Goal: Browse casually

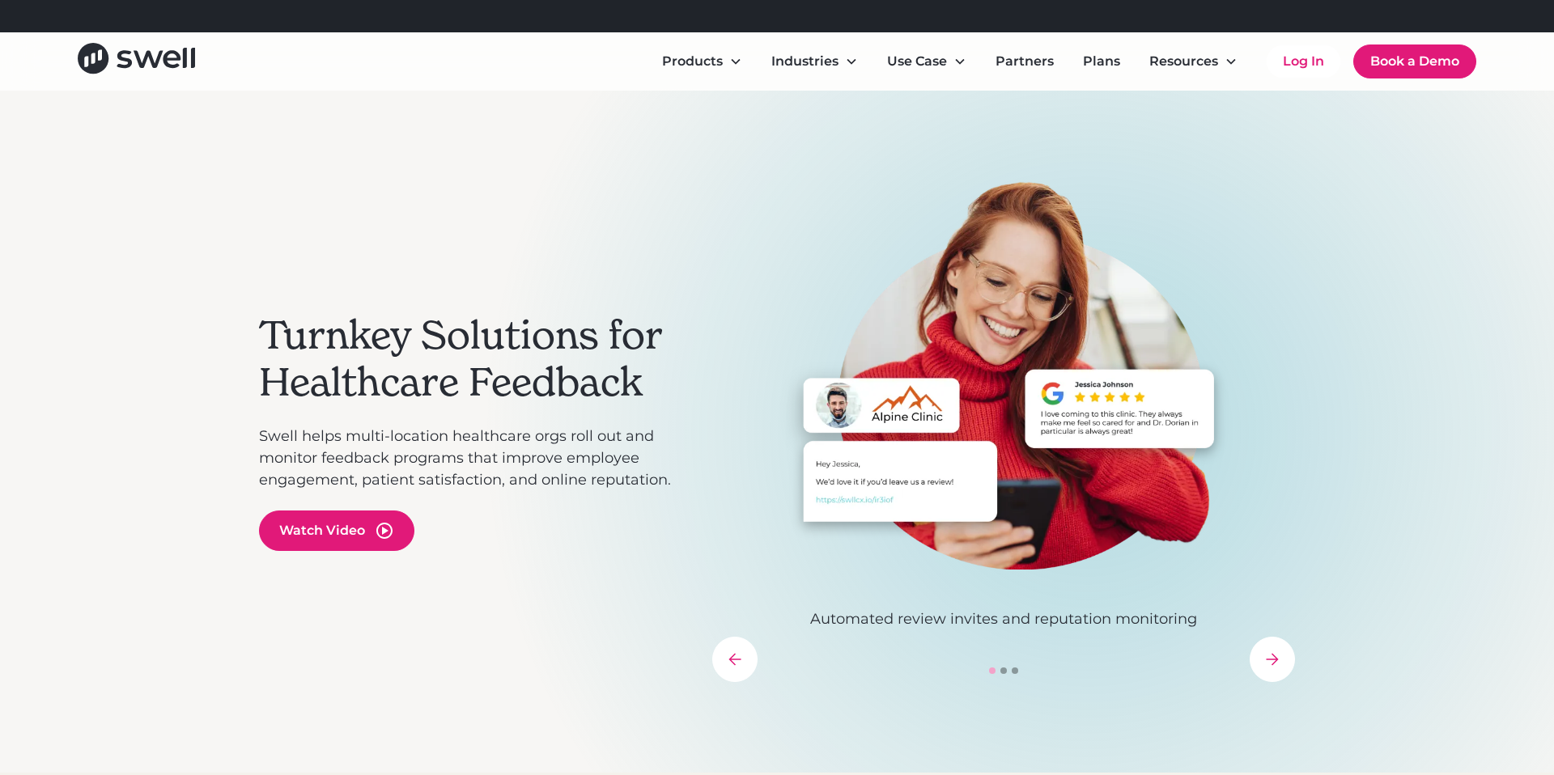
drag, startPoint x: 926, startPoint y: 11, endPoint x: 1020, endPoint y: 7, distance: 93.9
click at [1016, 7] on div "Refer a clinic, get $300! Learn More" at bounding box center [796, 16] width 997 height 32
drag, startPoint x: 1019, startPoint y: 7, endPoint x: 648, endPoint y: 29, distance: 371.2
click at [648, 29] on div "Refer a clinic, get $300! Learn More" at bounding box center [796, 16] width 997 height 32
drag, startPoint x: 663, startPoint y: 26, endPoint x: 740, endPoint y: 19, distance: 76.3
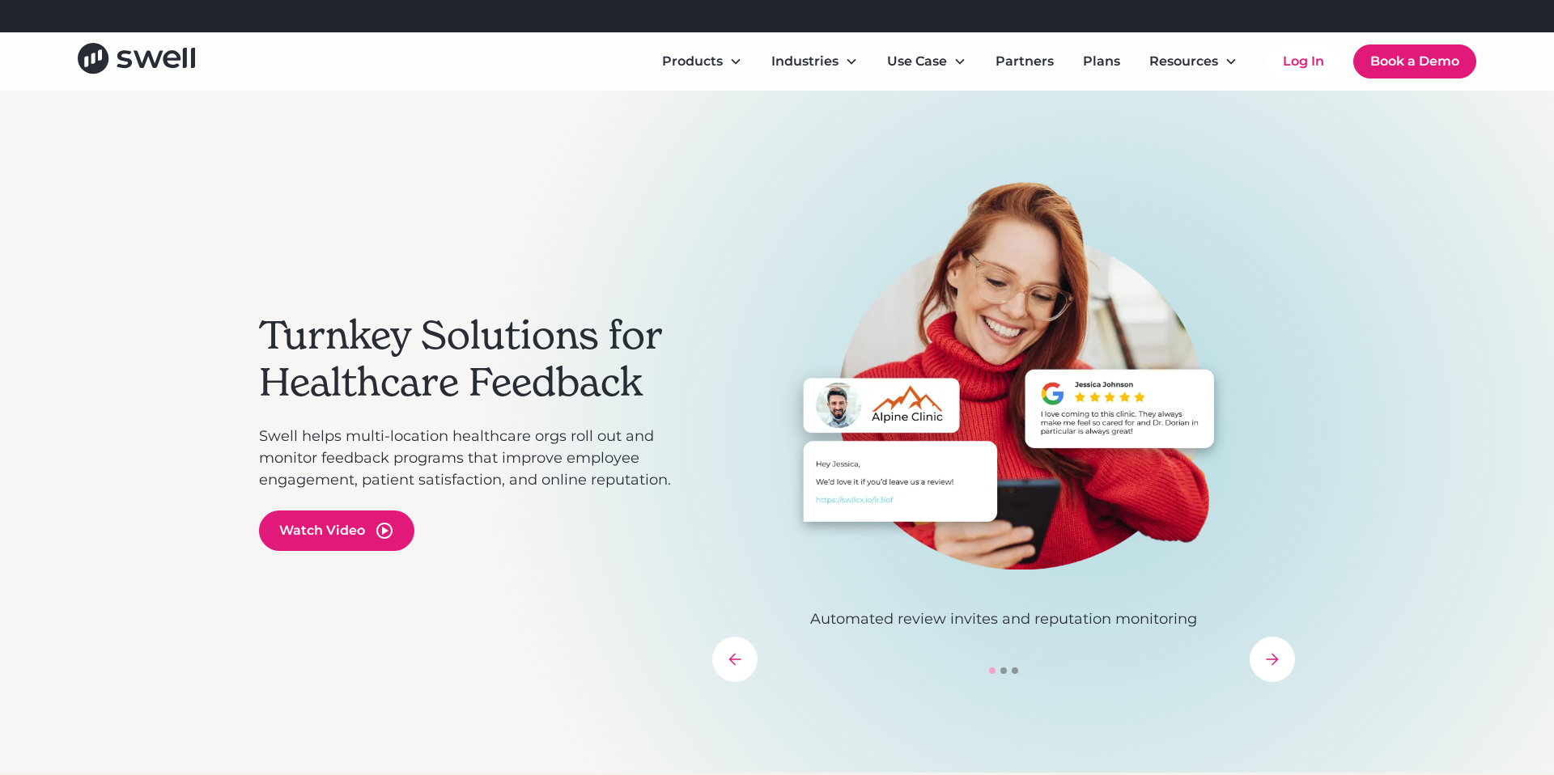
click at [740, 19] on div "Refer a clinic, get $300! Learn More" at bounding box center [796, 16] width 997 height 32
click at [740, 19] on div "Refer a clinic, get $300! Learn More" at bounding box center [764, 15] width 223 height 19
drag, startPoint x: 729, startPoint y: 13, endPoint x: 741, endPoint y: 11, distance: 12.2
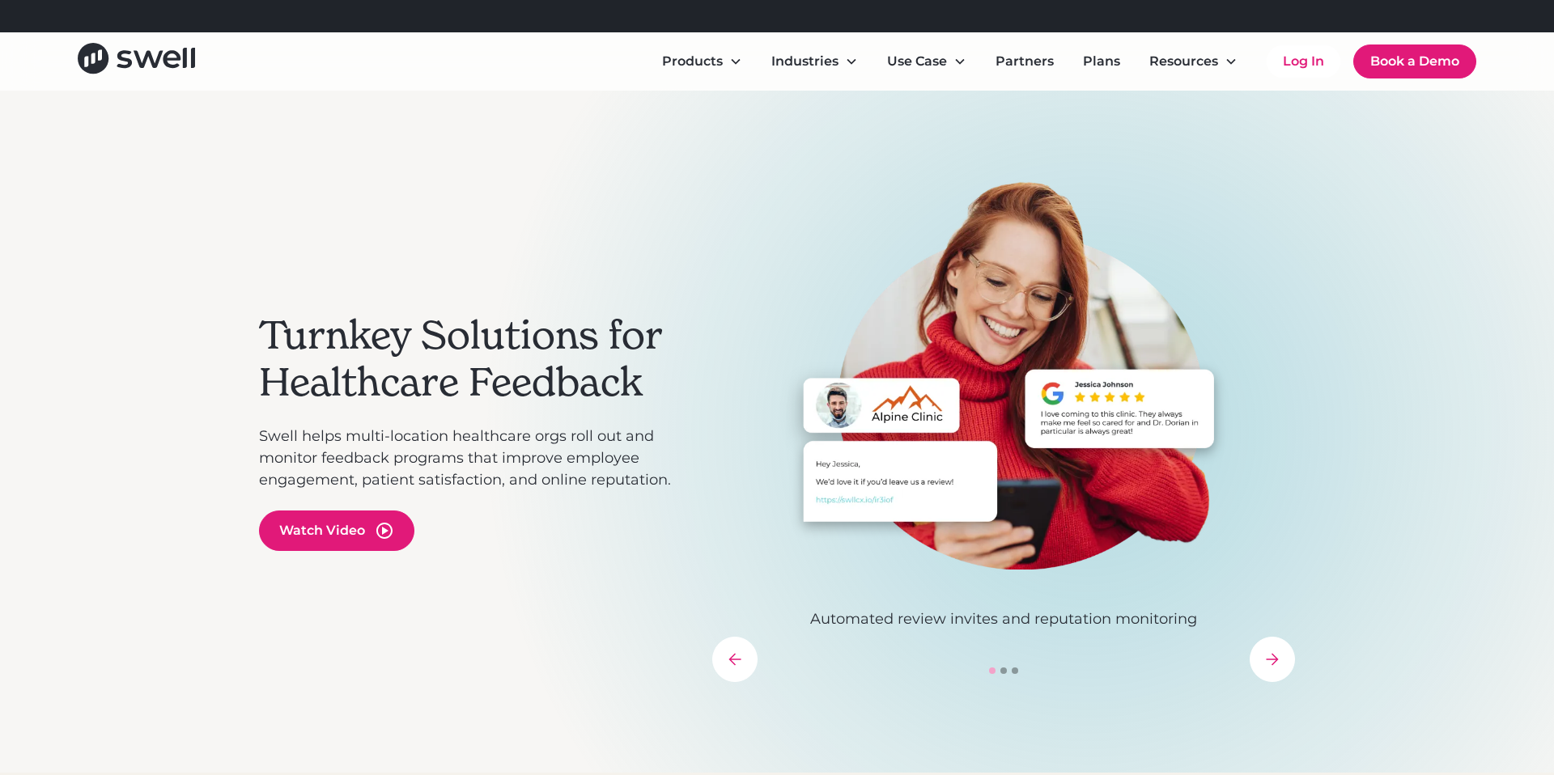
click at [730, 13] on div "Refer a clinic, get $300! Learn More" at bounding box center [764, 15] width 223 height 19
